Goal: Task Accomplishment & Management: Manage account settings

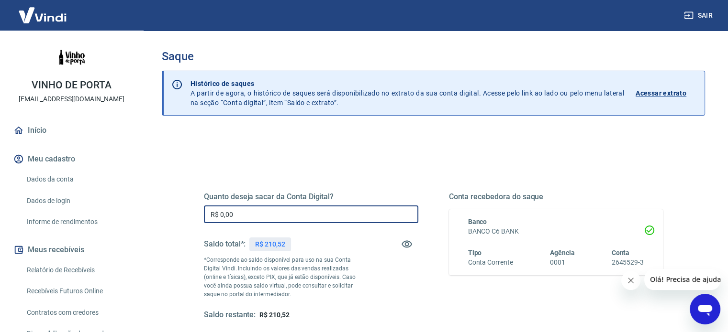
drag, startPoint x: 250, startPoint y: 218, endPoint x: 107, endPoint y: 205, distance: 143.6
click at [107, 205] on div "Sair VINHO DE PORTA [EMAIL_ADDRESS][DOMAIN_NAME] Início Meu cadastro Dados da c…" at bounding box center [364, 166] width 728 height 332
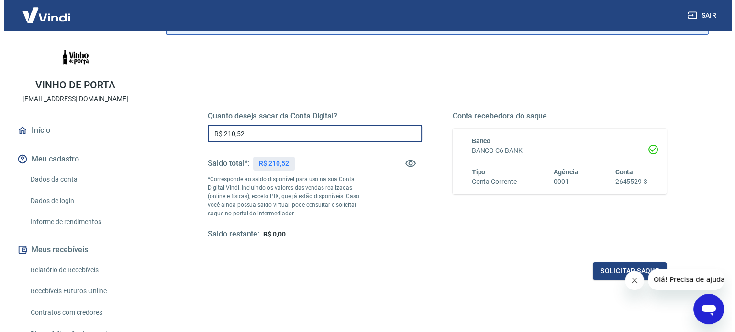
scroll to position [115, 0]
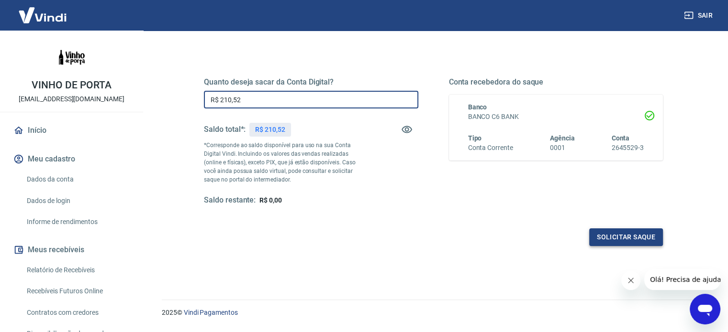
type input "R$ 210,52"
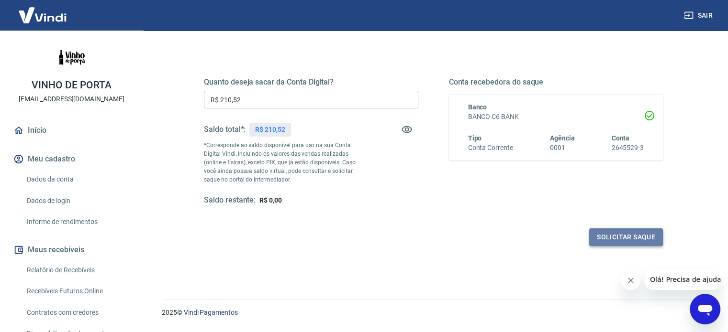
click at [638, 239] on button "Solicitar saque" at bounding box center [626, 238] width 74 height 18
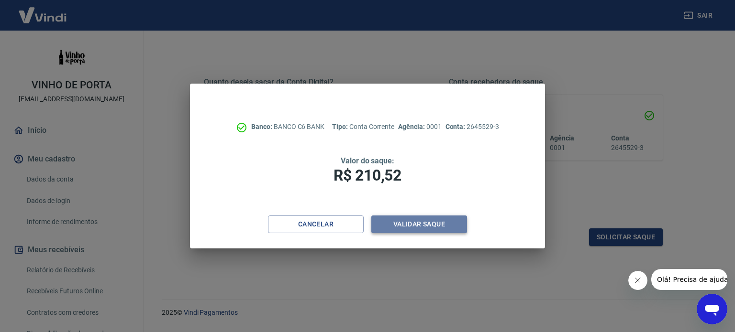
click at [436, 218] on button "Validar saque" at bounding box center [419, 225] width 96 height 18
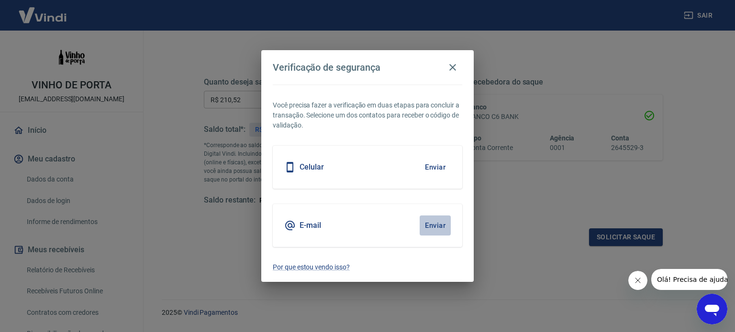
click at [432, 228] on button "Enviar" at bounding box center [434, 226] width 31 height 20
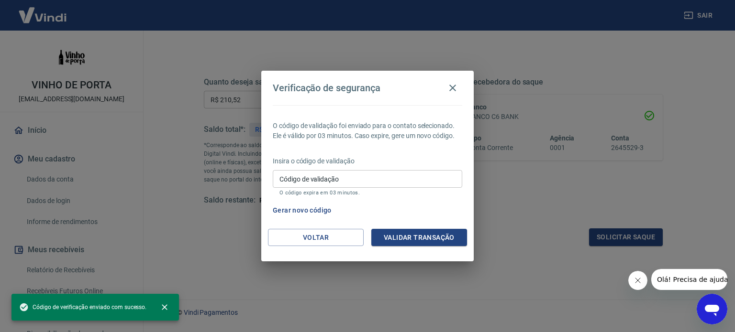
click at [375, 181] on input "Código de validação" at bounding box center [367, 179] width 189 height 18
paste input "229485"
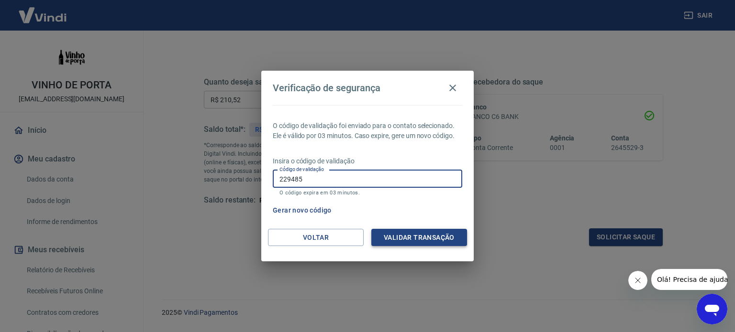
type input "229485"
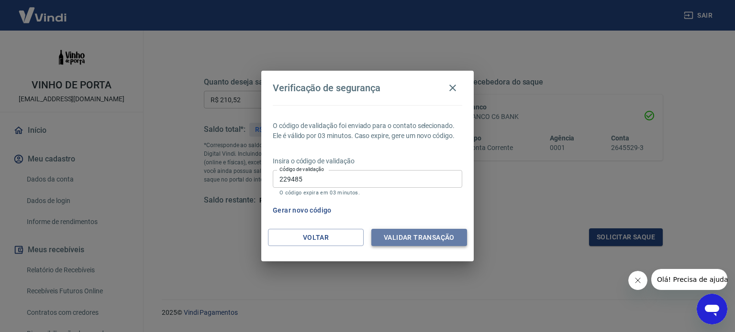
click at [430, 239] on button "Validar transação" at bounding box center [419, 238] width 96 height 18
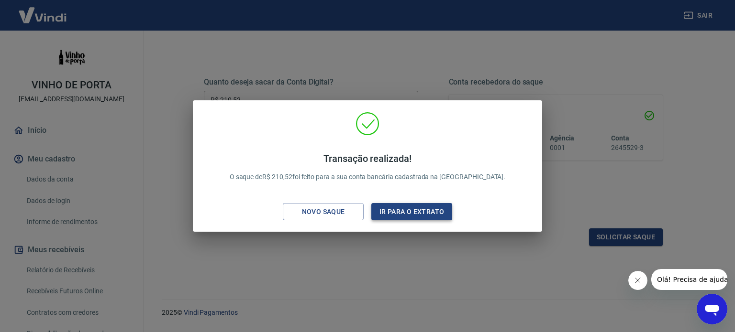
click at [416, 205] on button "Ir para o extrato" at bounding box center [411, 212] width 81 height 18
